Goal: Information Seeking & Learning: Learn about a topic

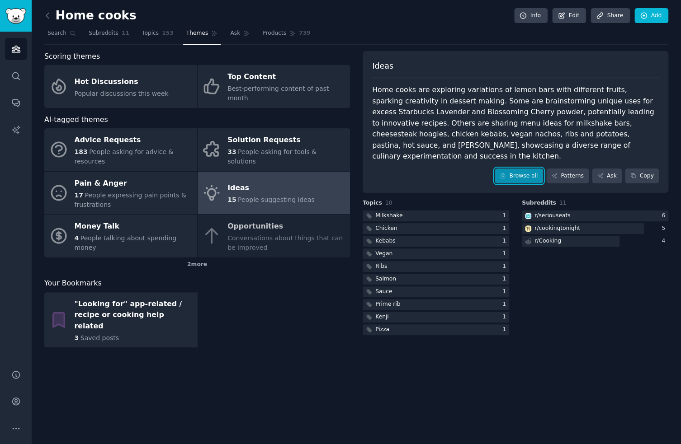
click at [520, 169] on link "Browse all" at bounding box center [519, 176] width 48 height 15
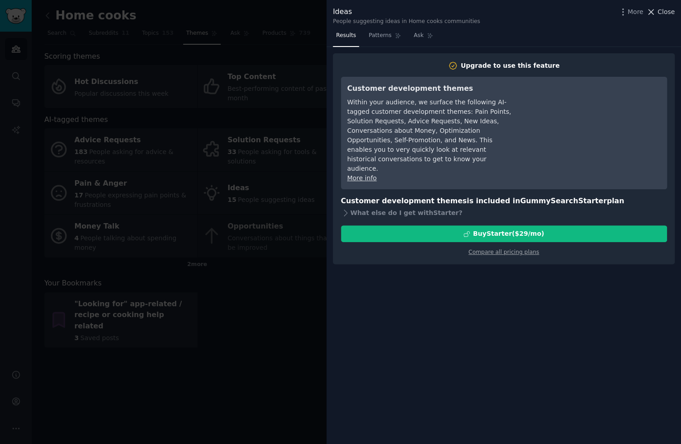
click at [662, 11] on span "Close" at bounding box center [665, 11] width 17 height 9
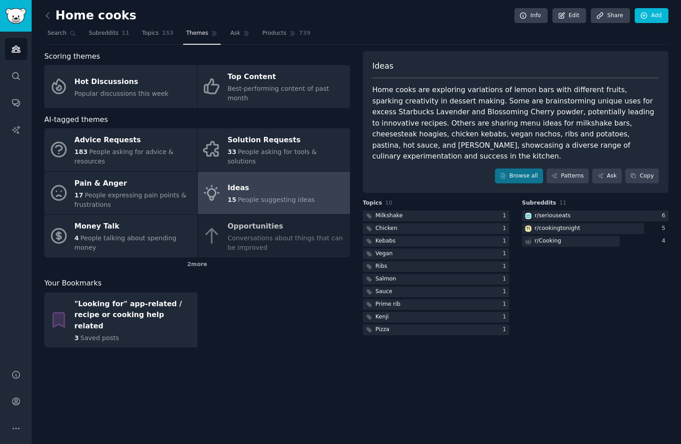
click at [260, 181] on div "Ideas" at bounding box center [270, 188] width 87 height 14
click at [253, 182] on div "Ideas" at bounding box center [270, 188] width 87 height 14
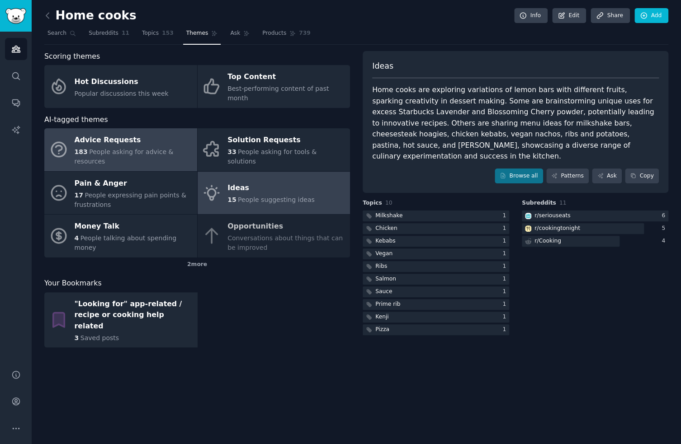
click at [106, 133] on div "Advice Requests" at bounding box center [134, 140] width 118 height 14
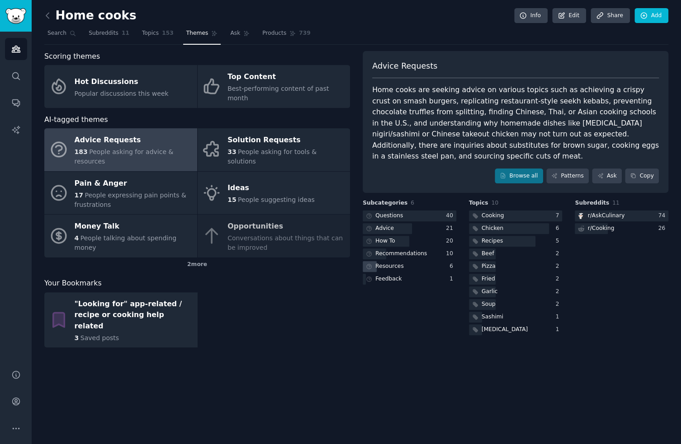
click at [389, 266] on div "Resources" at bounding box center [389, 267] width 28 height 8
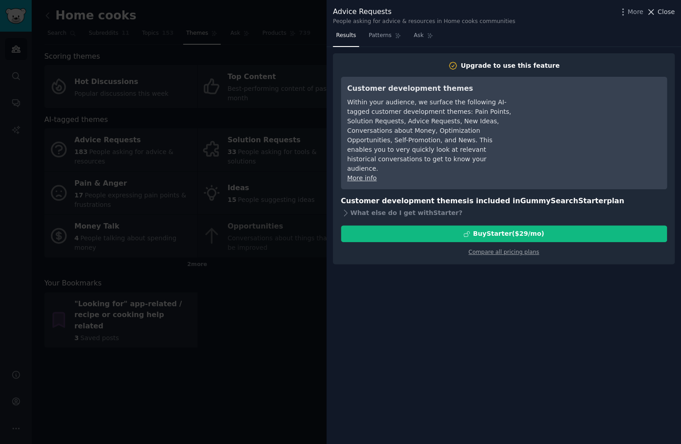
click at [664, 11] on span "Close" at bounding box center [665, 11] width 17 height 9
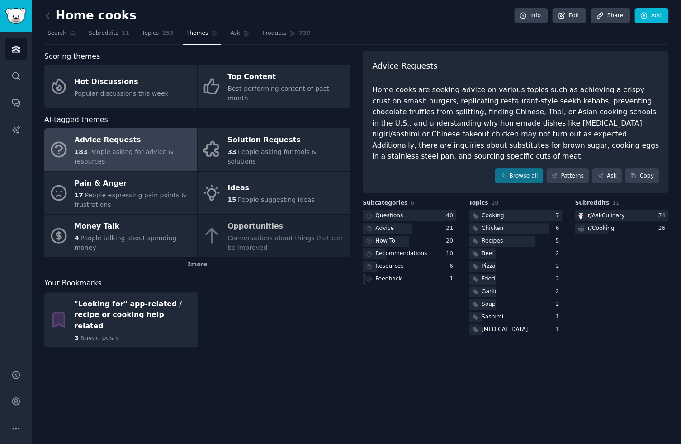
click at [86, 133] on div "Advice Requests" at bounding box center [134, 140] width 118 height 14
click at [146, 34] on span "Topics" at bounding box center [150, 33] width 17 height 8
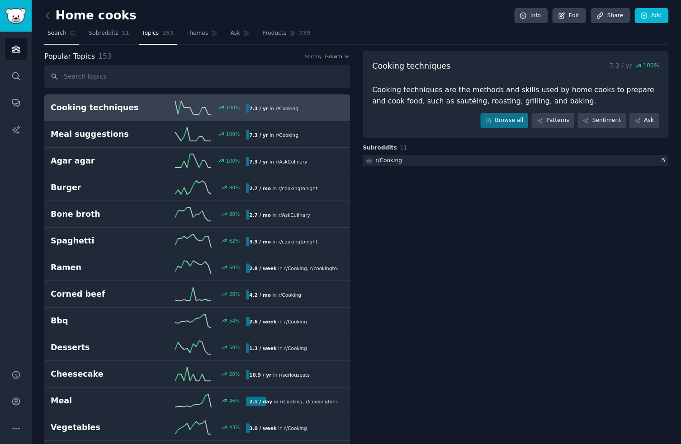
click at [61, 33] on span "Search" at bounding box center [56, 33] width 19 height 8
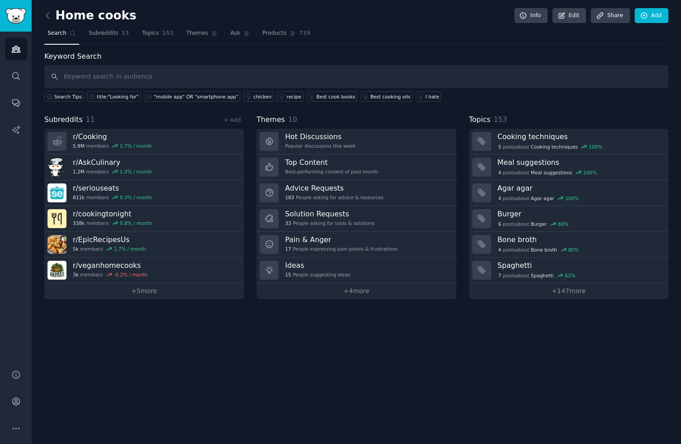
click at [124, 73] on input "text" at bounding box center [356, 76] width 624 height 23
type input "app"
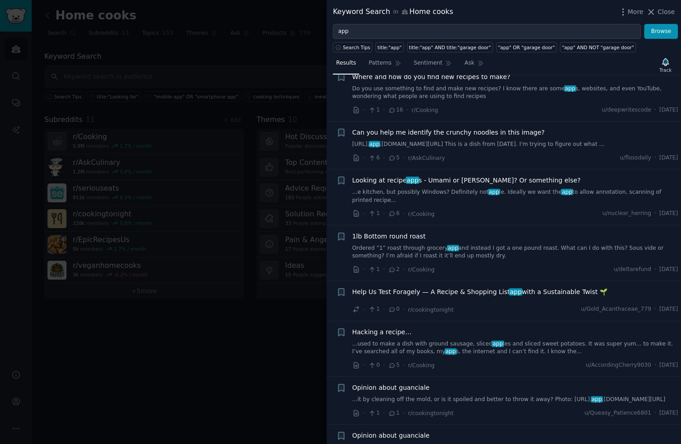
scroll to position [143, 0]
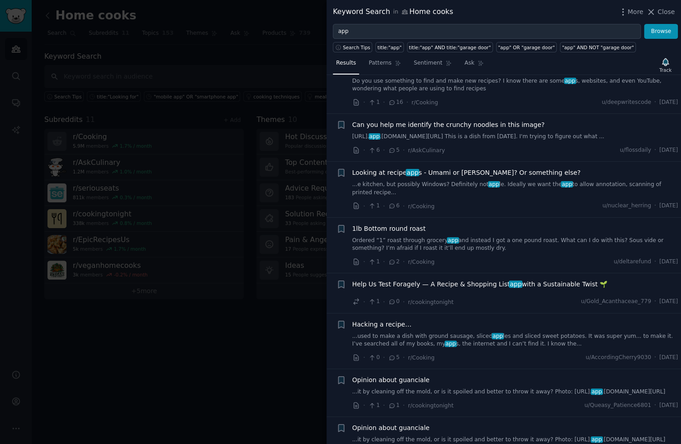
click at [449, 283] on span "Help Us Test Foragely — A Recipe & Shopping List app with a Sustainable Twist 🌱" at bounding box center [479, 284] width 255 height 9
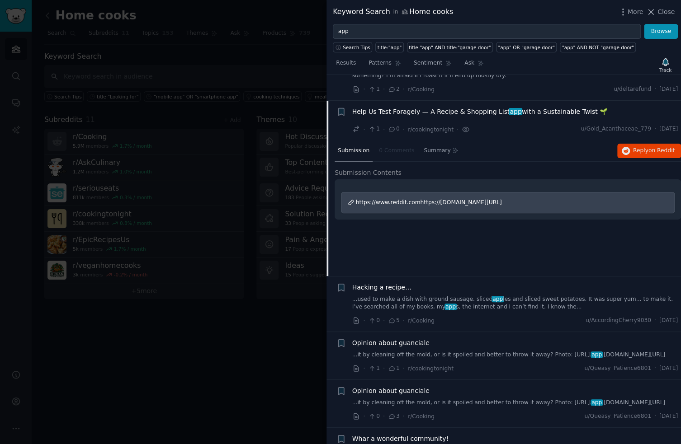
scroll to position [313, 0]
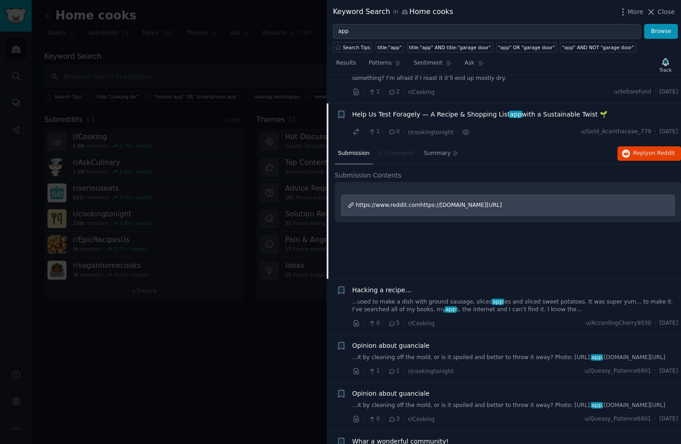
click at [409, 113] on span "Help Us Test Foragely — A Recipe & Shopping List app with a Sustainable Twist 🌱" at bounding box center [479, 114] width 255 height 9
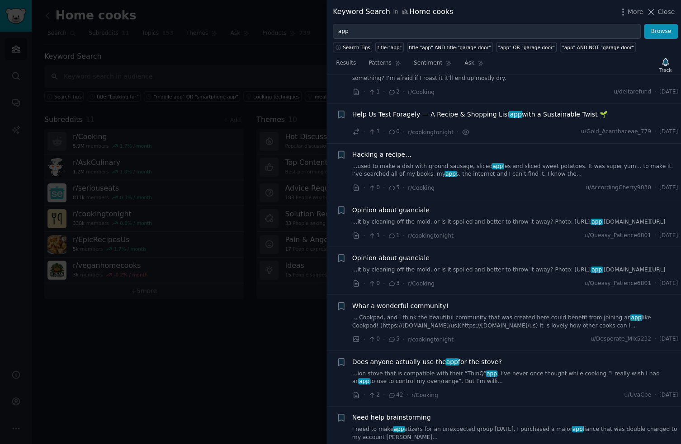
scroll to position [340, 0]
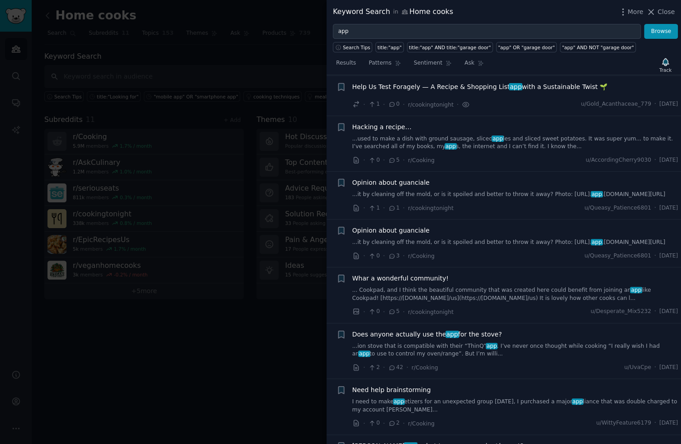
click at [460, 90] on span "Help Us Test Foragely — A Recipe & Shopping List app with a Sustainable Twist 🌱" at bounding box center [479, 86] width 255 height 9
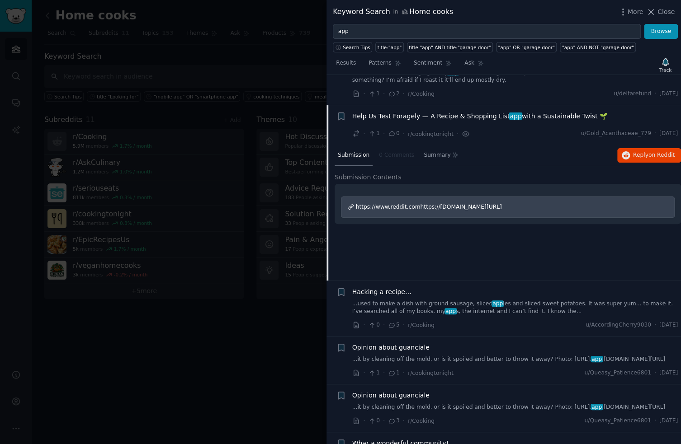
scroll to position [310, 0]
click at [354, 155] on span "Submission" at bounding box center [354, 156] width 32 height 8
click at [364, 179] on span "Submission Contents" at bounding box center [368, 178] width 67 height 9
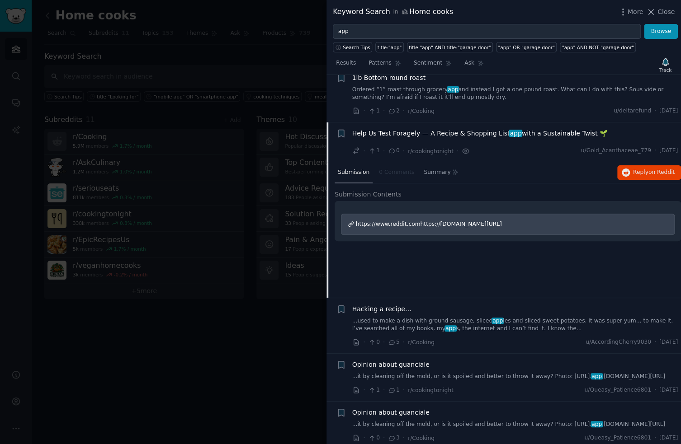
scroll to position [286, 0]
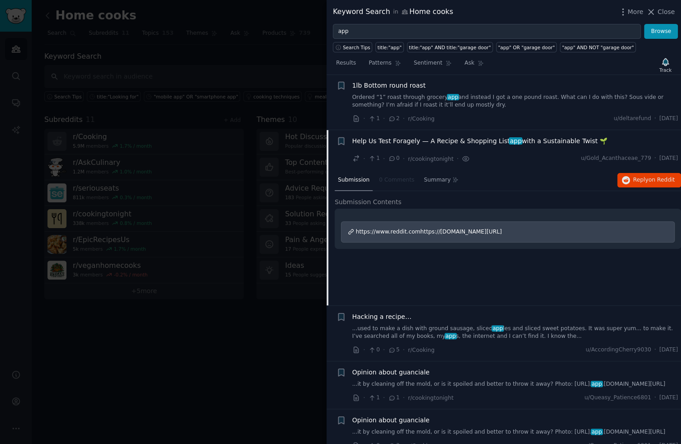
click at [464, 272] on div "Submission 0 Comments Summary Reply on Reddit Submission Contents https://www.r…" at bounding box center [508, 238] width 346 height 136
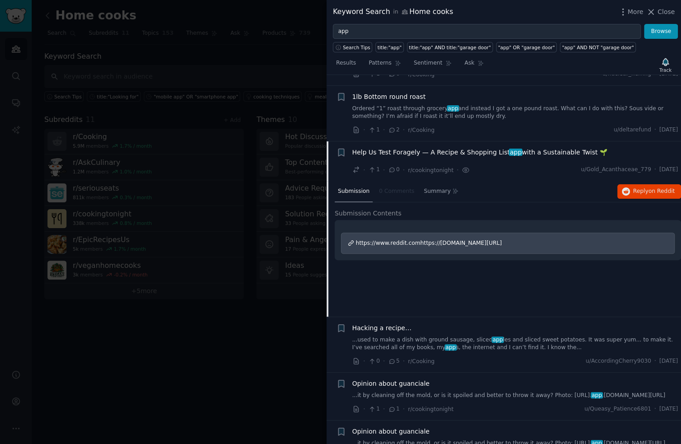
click at [576, 152] on span "Help Us Test Foragely — A Recipe & Shopping List app with a Sustainable Twist 🌱" at bounding box center [479, 152] width 255 height 9
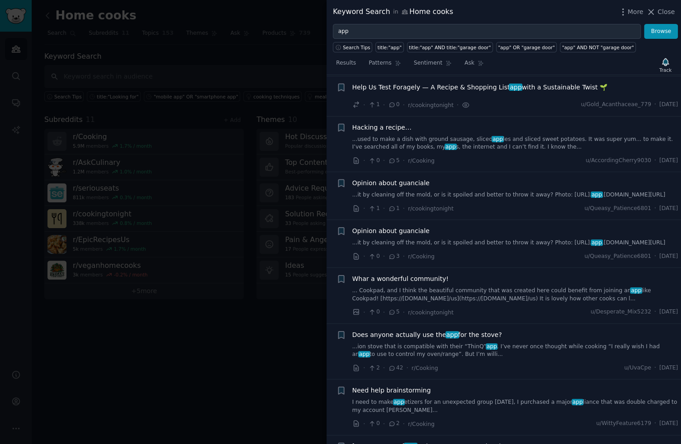
scroll to position [340, 0]
click at [391, 129] on span "Hacking a recipe…" at bounding box center [381, 127] width 59 height 9
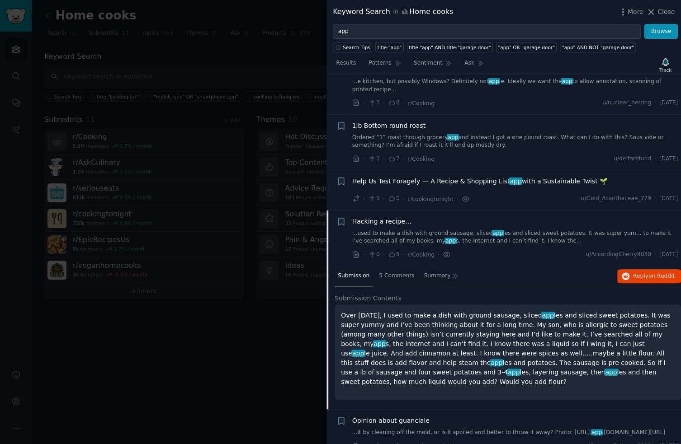
scroll to position [240, 0]
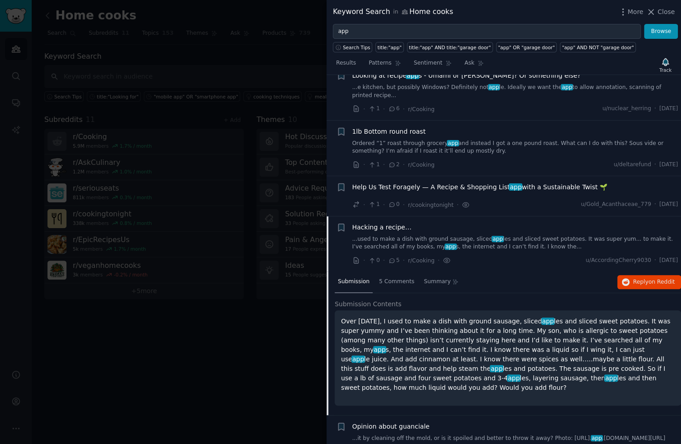
click at [412, 183] on span "Help Us Test Foragely — A Recipe & Shopping List app with a Sustainable Twist 🌱" at bounding box center [479, 187] width 255 height 9
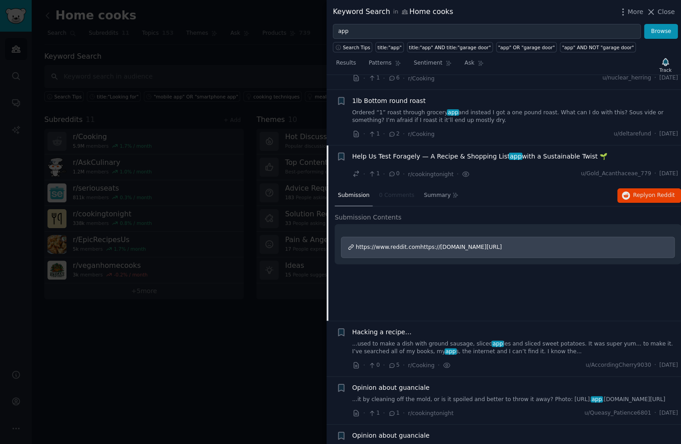
scroll to position [266, 0]
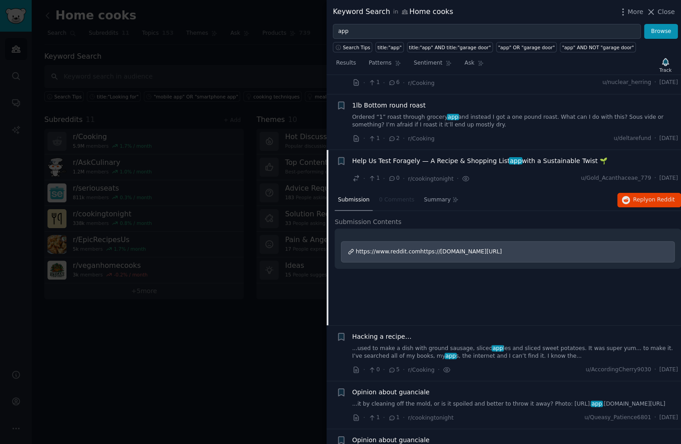
click at [425, 157] on span "Help Us Test Foragely — A Recipe & Shopping List app with a Sustainable Twist 🌱" at bounding box center [479, 160] width 255 height 9
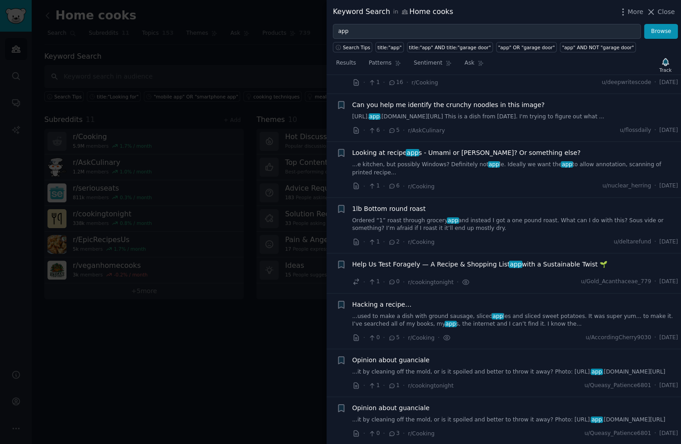
scroll to position [154, 0]
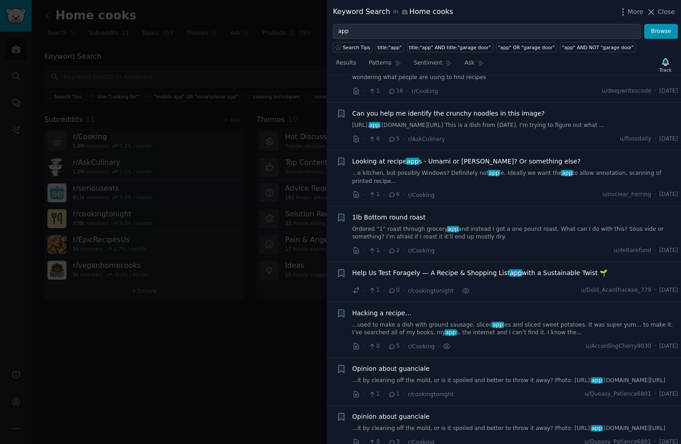
click at [448, 160] on span "Looking at recipe app s - Umami or Paprika? Or something else?" at bounding box center [466, 161] width 228 height 9
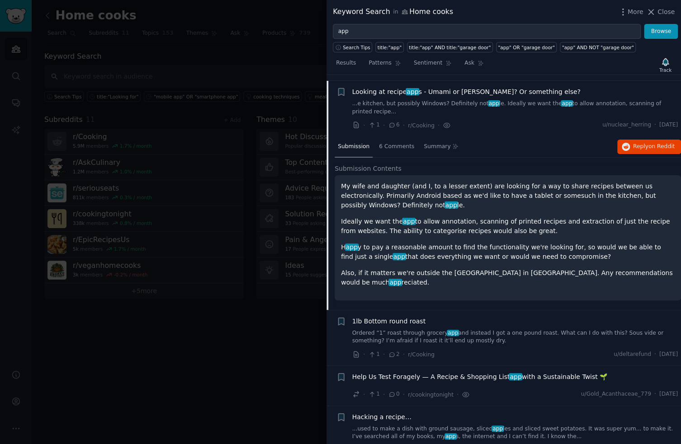
scroll to position [222, 0]
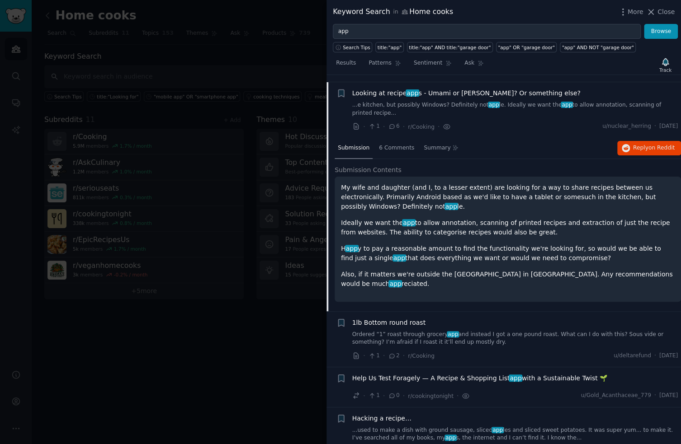
click at [464, 194] on p "My wife and daughter (and I, to a lesser extent) are looking for a way to share…" at bounding box center [508, 197] width 334 height 28
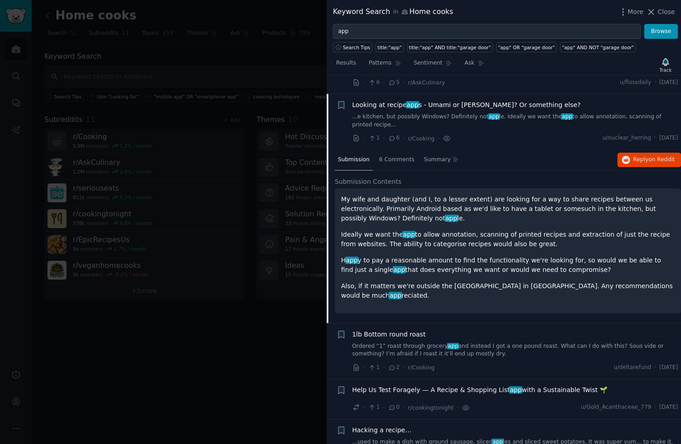
scroll to position [209, 0]
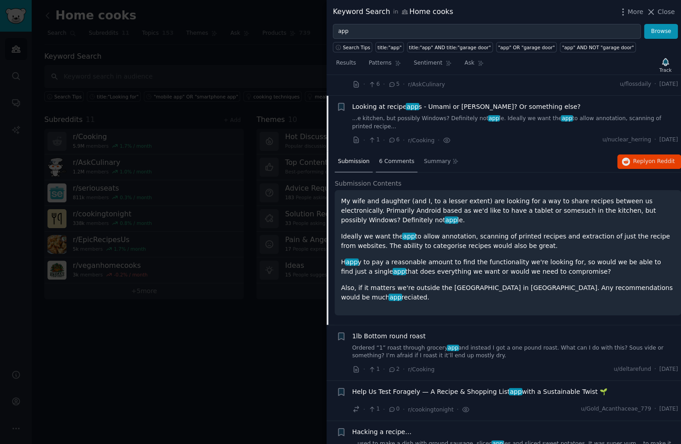
click at [391, 162] on span "6 Comments" at bounding box center [396, 162] width 35 height 8
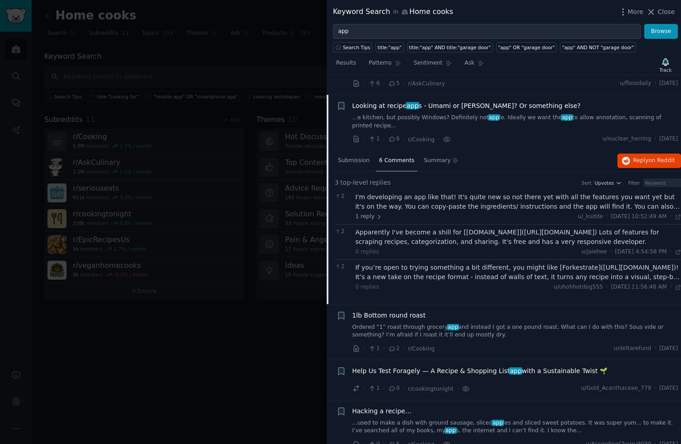
scroll to position [208, 0]
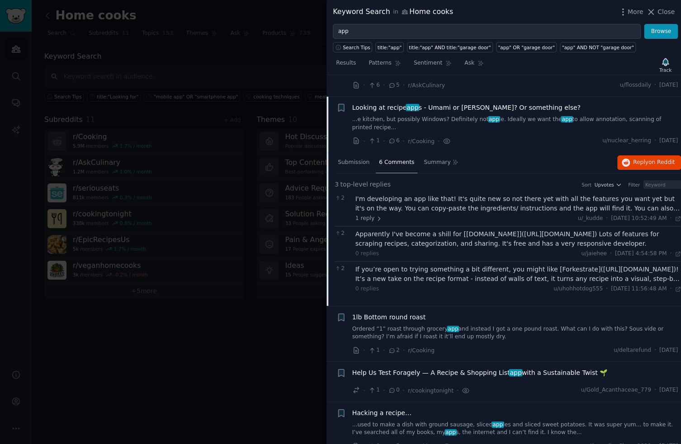
click at [484, 194] on div "I'm developing an app like that! It's quite new so not there yet with all the f…" at bounding box center [518, 203] width 326 height 19
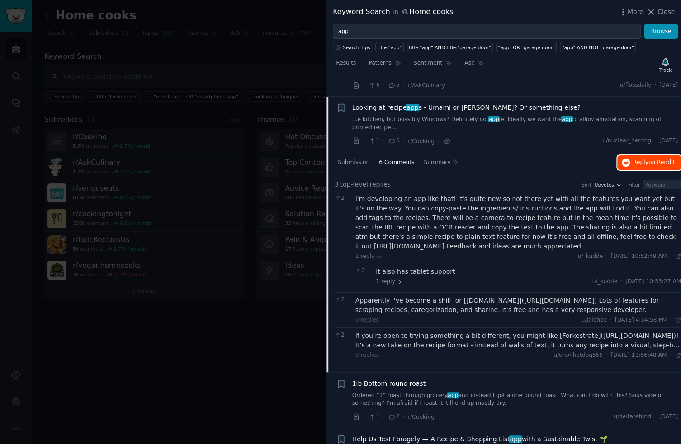
click at [646, 160] on span "Reply on Reddit" at bounding box center [654, 163] width 42 height 8
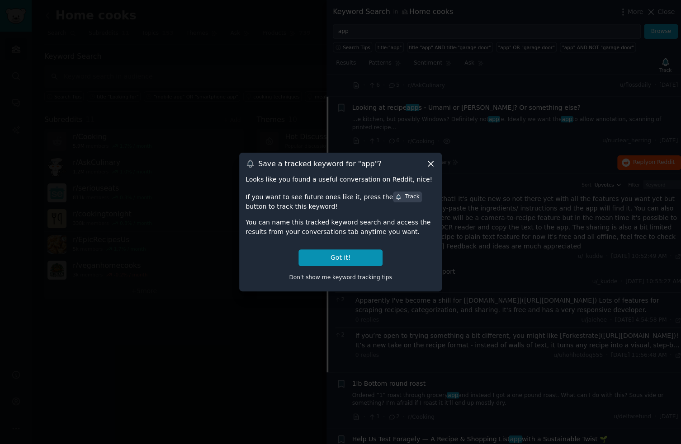
click at [401, 198] on div "Track" at bounding box center [407, 197] width 24 height 8
click at [352, 258] on button "Got it!" at bounding box center [340, 258] width 84 height 17
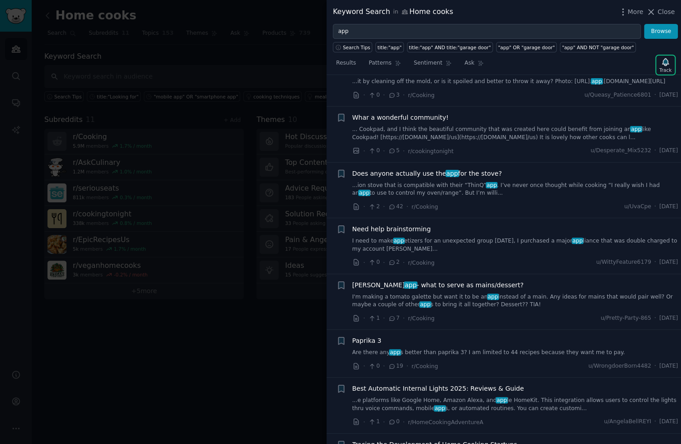
scroll to position [724, 0]
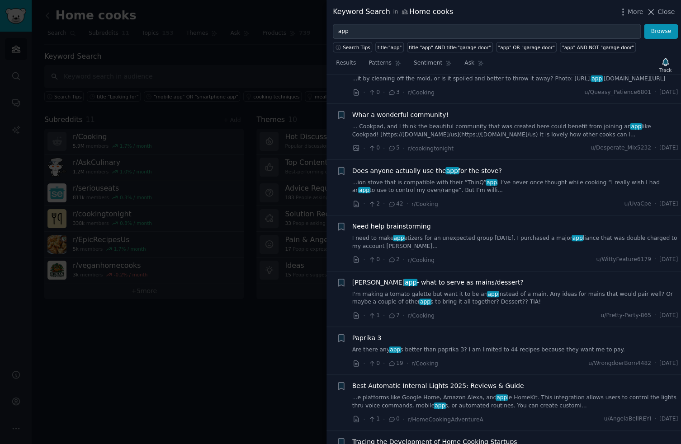
click at [473, 139] on link "... Cookpad, and I think the beautiful community that was created here could be…" at bounding box center [515, 131] width 326 height 16
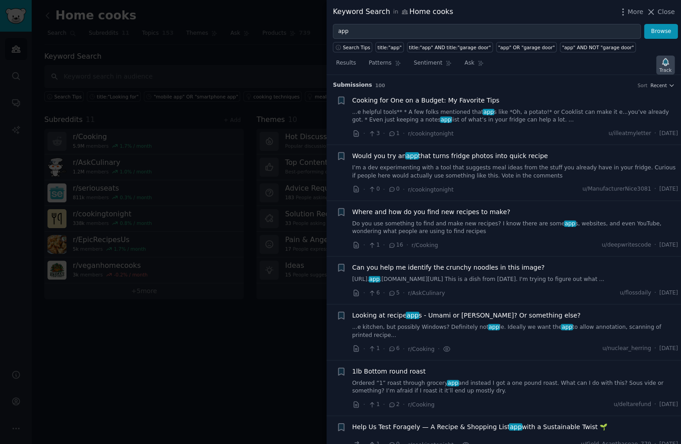
click at [665, 62] on icon "button" at bounding box center [665, 61] width 6 height 7
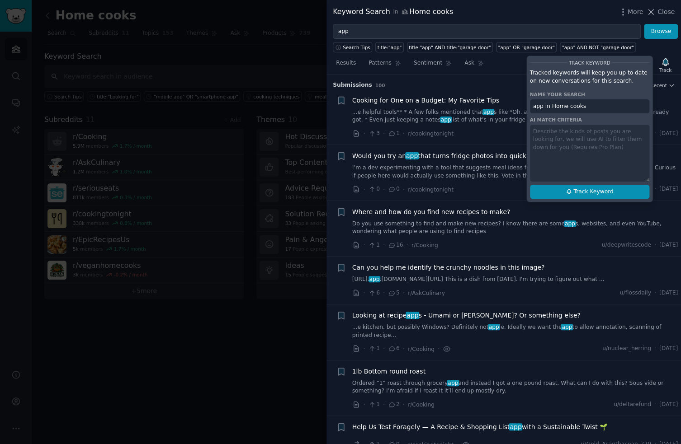
click at [579, 193] on span "Track Keyword" at bounding box center [593, 192] width 40 height 8
type input "app in Home cooks"
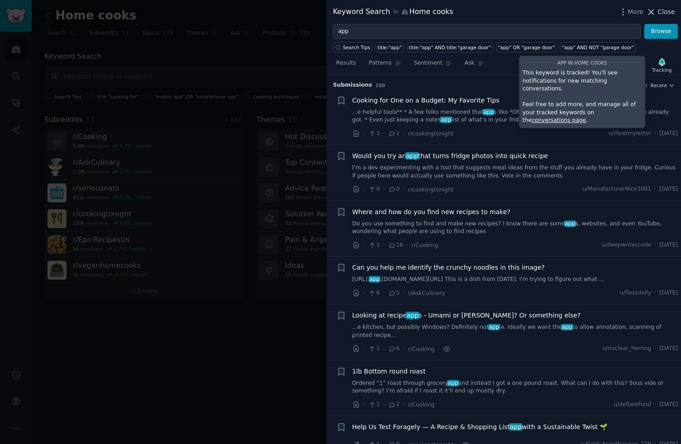
click at [662, 12] on span "Close" at bounding box center [665, 11] width 17 height 9
